Goal: Information Seeking & Learning: Learn about a topic

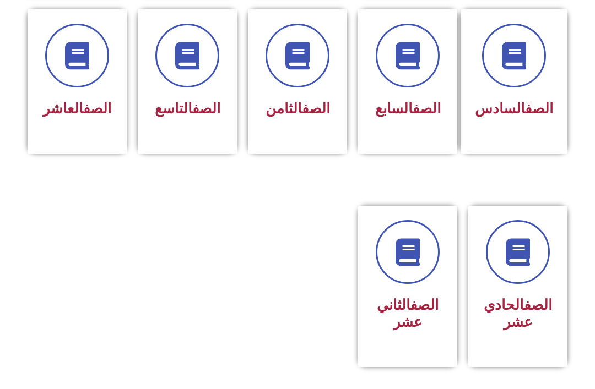
scroll to position [477, 0]
click at [83, 113] on link "الصف" at bounding box center [97, 108] width 28 height 17
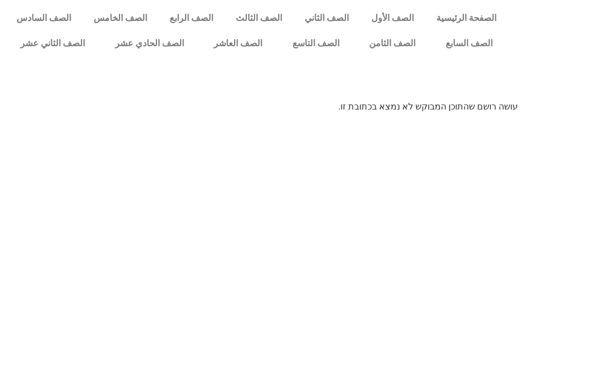
click at [239, 46] on link "الصف العاشر" at bounding box center [238, 43] width 79 height 25
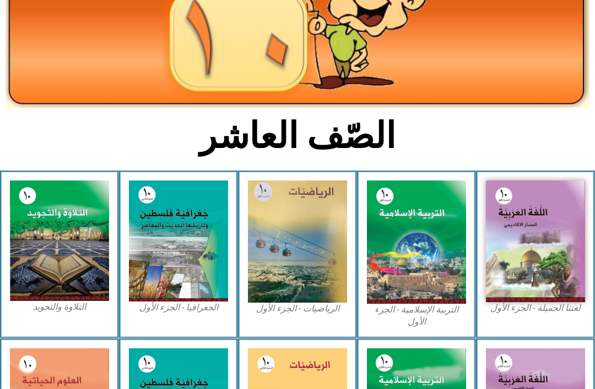
scroll to position [143, 0]
click at [418, 272] on img at bounding box center [416, 242] width 99 height 123
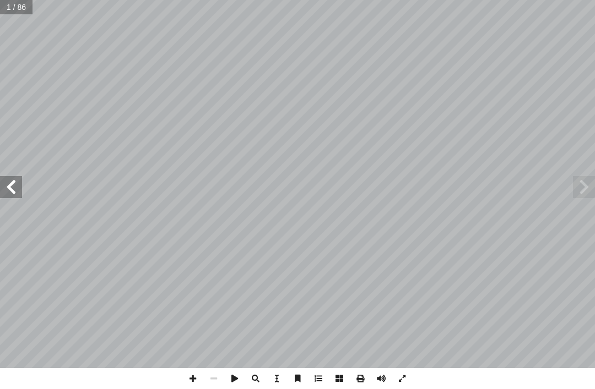
click at [8, 183] on span at bounding box center [11, 187] width 22 height 22
click at [14, 186] on span at bounding box center [11, 187] width 22 height 22
click at [22, 6] on input "text" at bounding box center [20, 7] width 40 height 14
click at [24, 7] on input "text" at bounding box center [20, 7] width 40 height 14
type input "**"
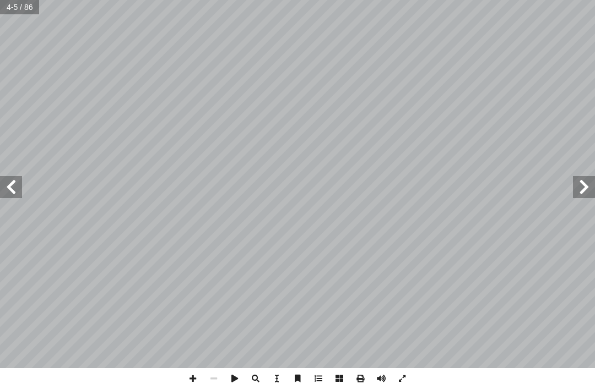
click at [16, 180] on span at bounding box center [11, 187] width 22 height 22
click at [13, 183] on span at bounding box center [11, 187] width 22 height 22
click at [14, 180] on span at bounding box center [11, 187] width 22 height 22
click at [22, 7] on input "text" at bounding box center [20, 7] width 40 height 14
type input "**"
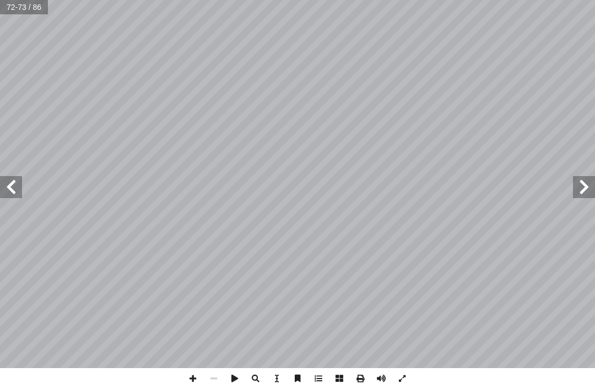
click at [17, 184] on span at bounding box center [11, 187] width 22 height 22
click at [15, 183] on span at bounding box center [11, 187] width 22 height 22
